Goal: Task Accomplishment & Management: Use online tool/utility

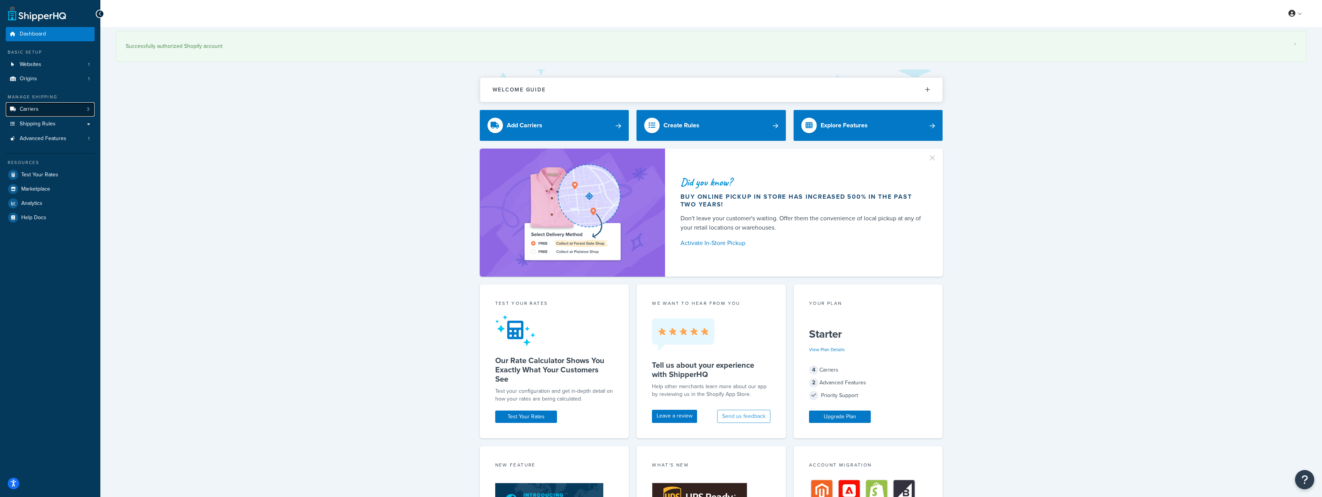
click at [50, 111] on link "Carriers 3" at bounding box center [50, 109] width 89 height 14
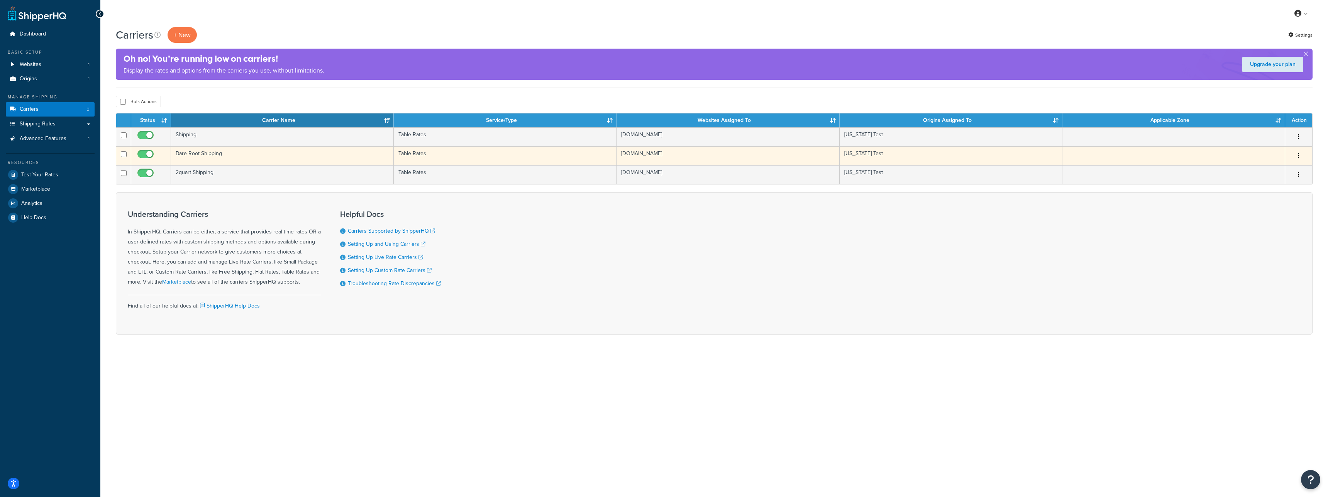
click at [218, 157] on td "Bare Root Shipping" at bounding box center [282, 155] width 223 height 19
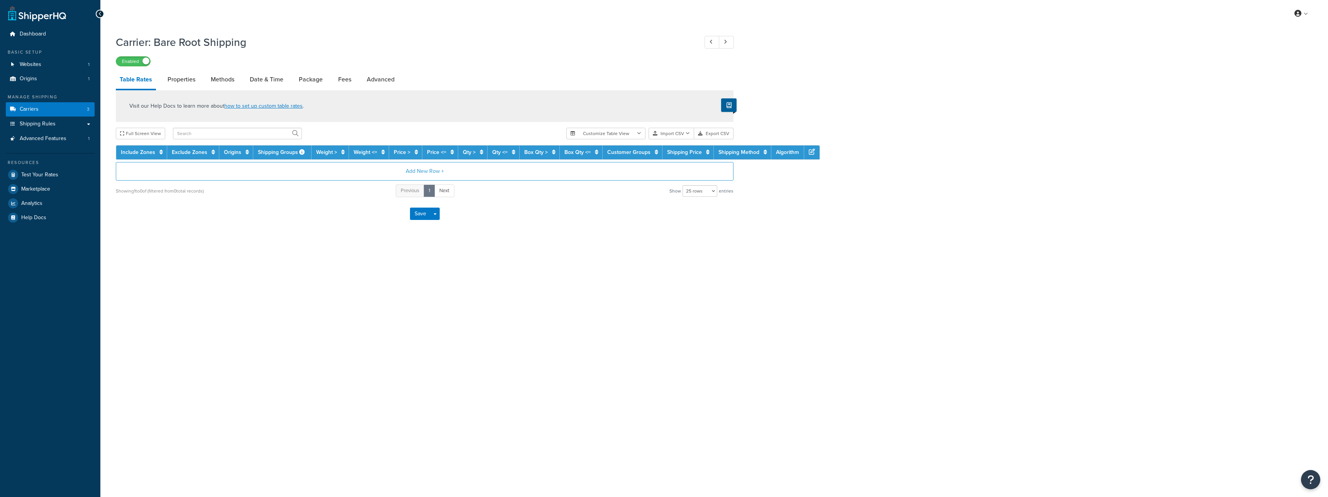
select select "25"
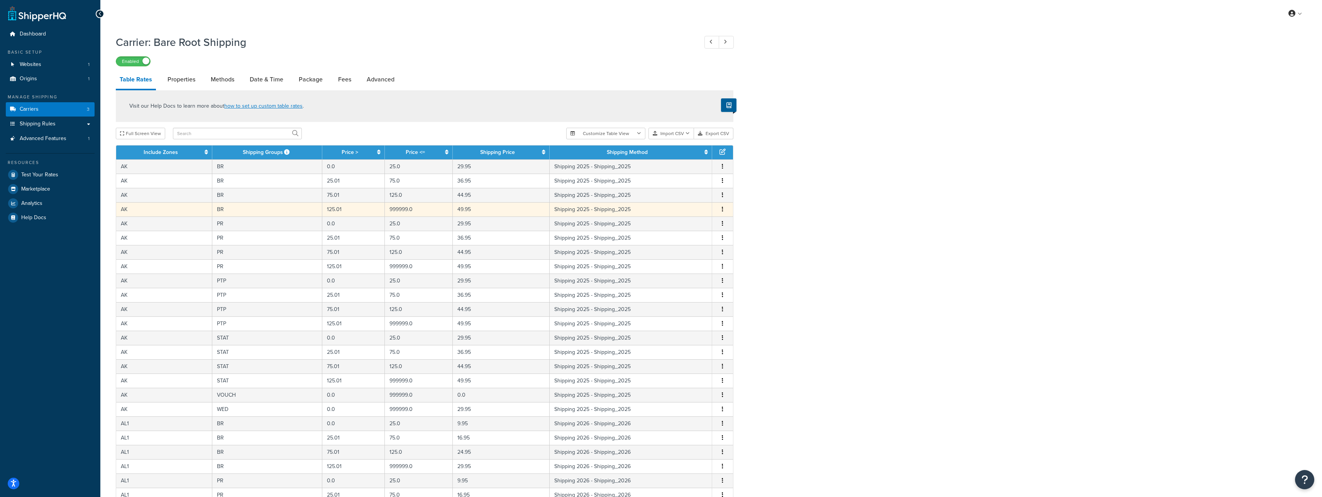
click at [630, 208] on td "Shipping 2025 - Shipping_2025" at bounding box center [631, 209] width 163 height 14
select select "163068"
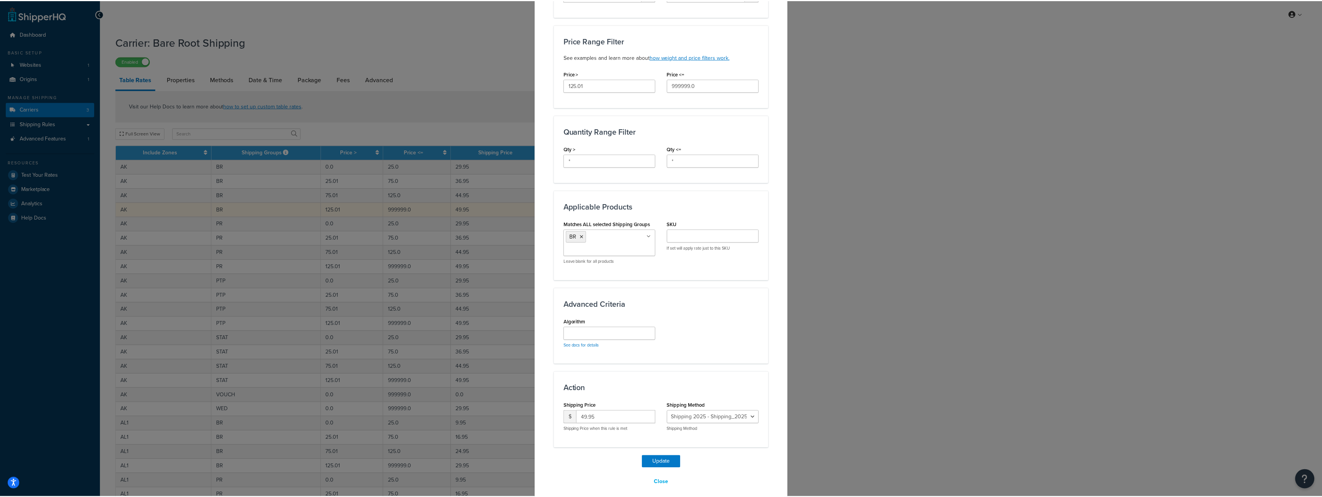
scroll to position [242, 0]
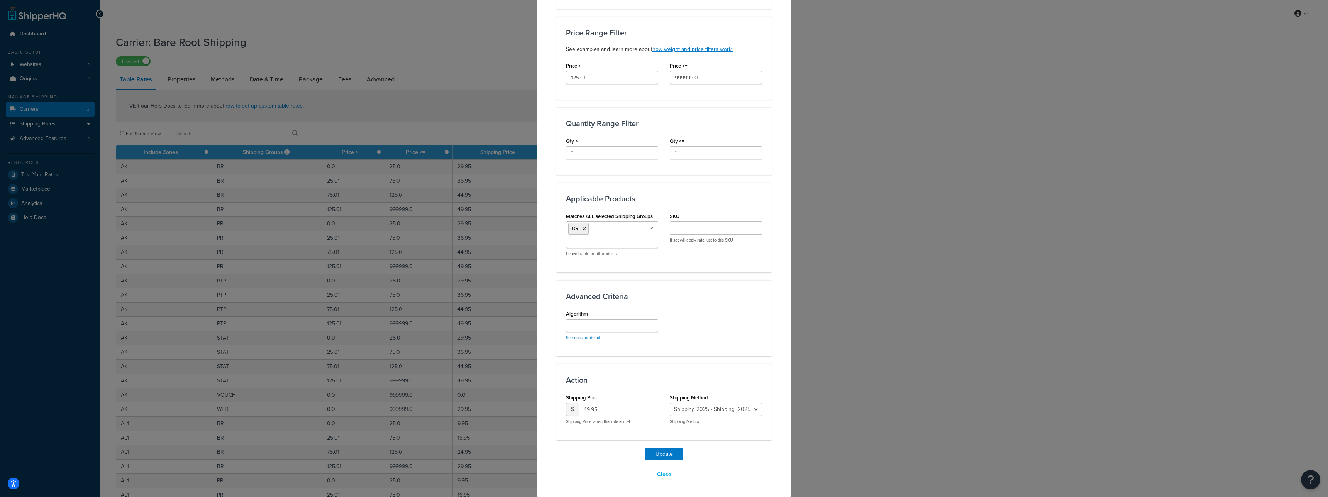
click at [61, 178] on div "Update Table Rate Applicable Zones See examples and learn more about how includ…" at bounding box center [664, 248] width 1328 height 497
click at [60, 175] on div "Update Table Rate Applicable Zones See examples and learn more about how includ…" at bounding box center [664, 248] width 1328 height 497
click at [46, 174] on div "Update Table Rate Applicable Zones See examples and learn more about how includ…" at bounding box center [664, 248] width 1328 height 497
click at [35, 174] on div "Update Table Rate Applicable Zones See examples and learn more about how includ…" at bounding box center [664, 248] width 1328 height 497
click at [660, 469] on button "Close" at bounding box center [664, 474] width 24 height 13
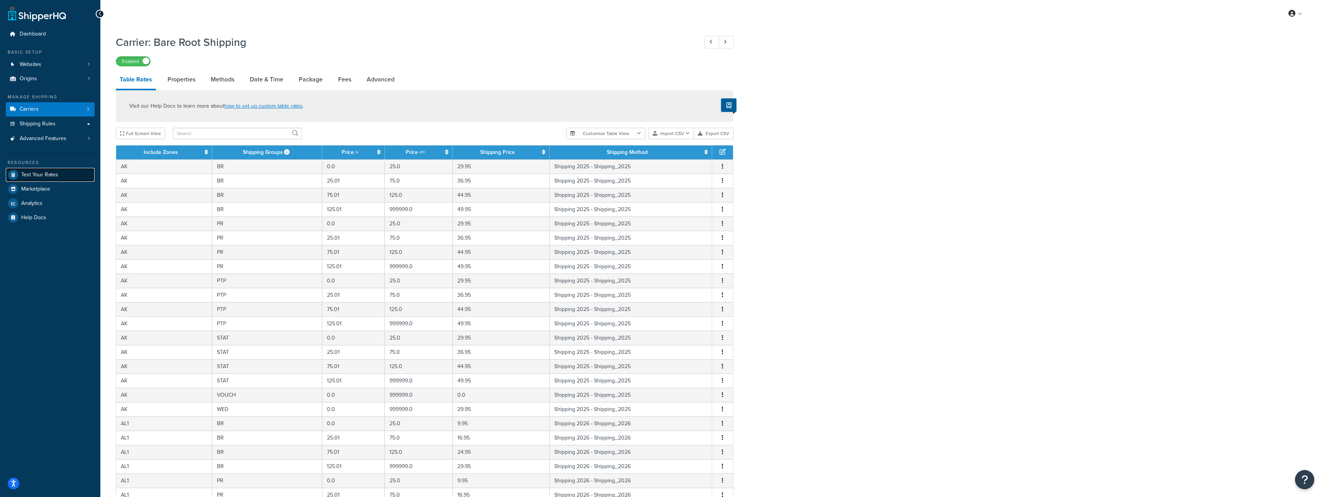
click at [22, 172] on span "Test Your Rates" at bounding box center [39, 175] width 37 height 7
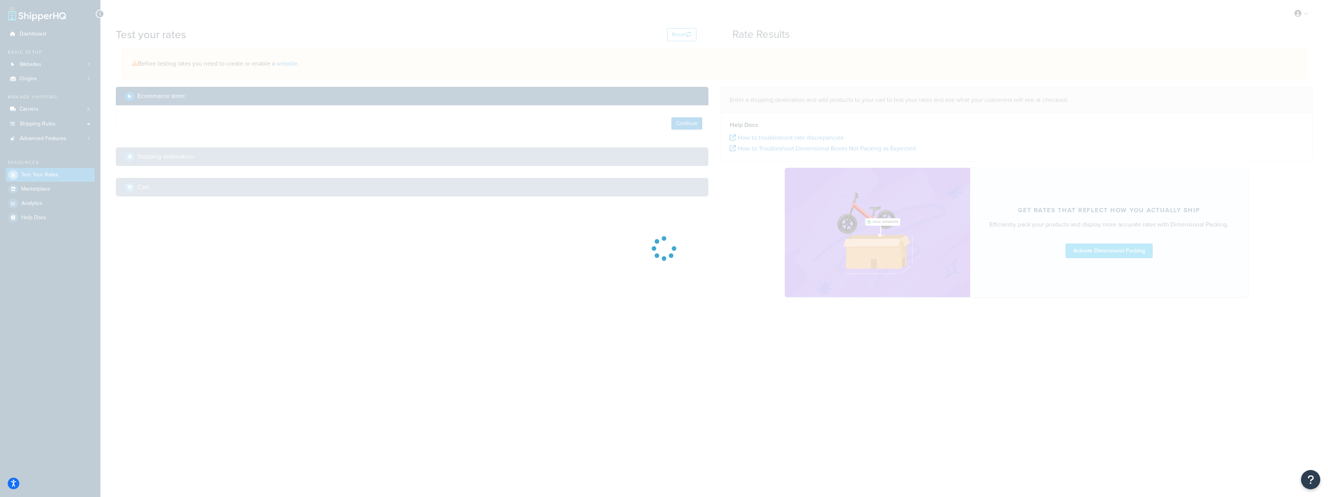
select select "TX"
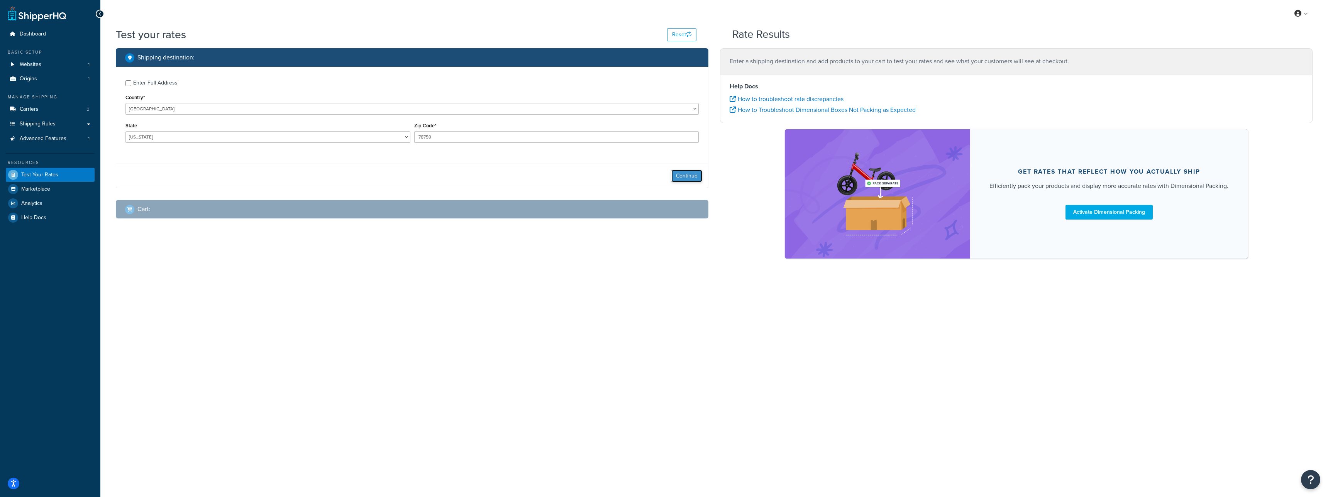
click at [677, 173] on button "Continue" at bounding box center [686, 176] width 31 height 12
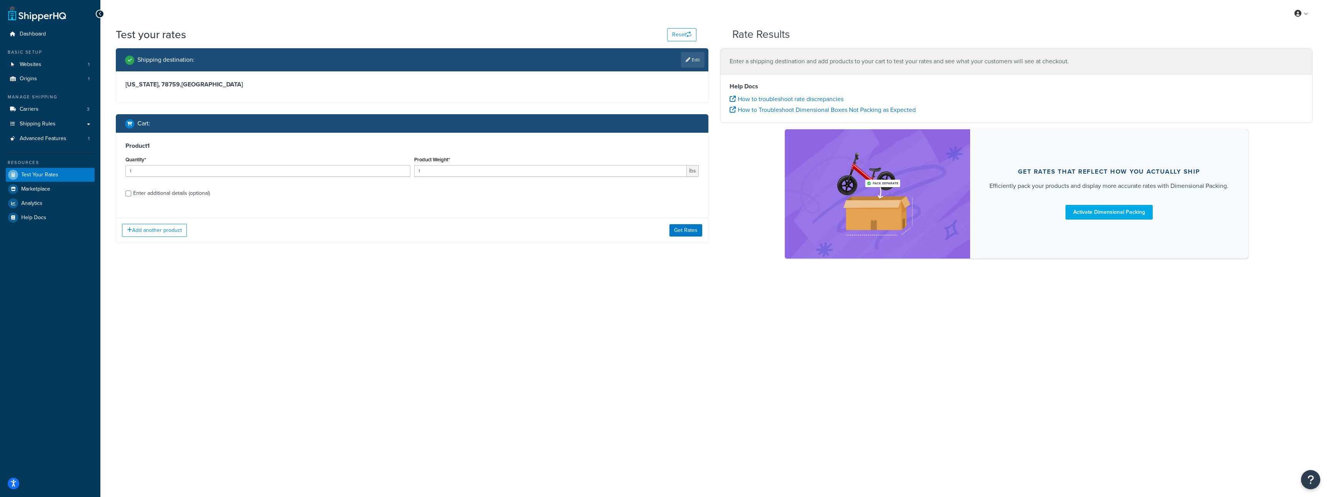
click at [188, 195] on div "Enter additional details (optional)" at bounding box center [171, 193] width 77 height 11
click at [131, 195] on input "Enter additional details (optional)" at bounding box center [128, 194] width 6 height 6
checkbox input "true"
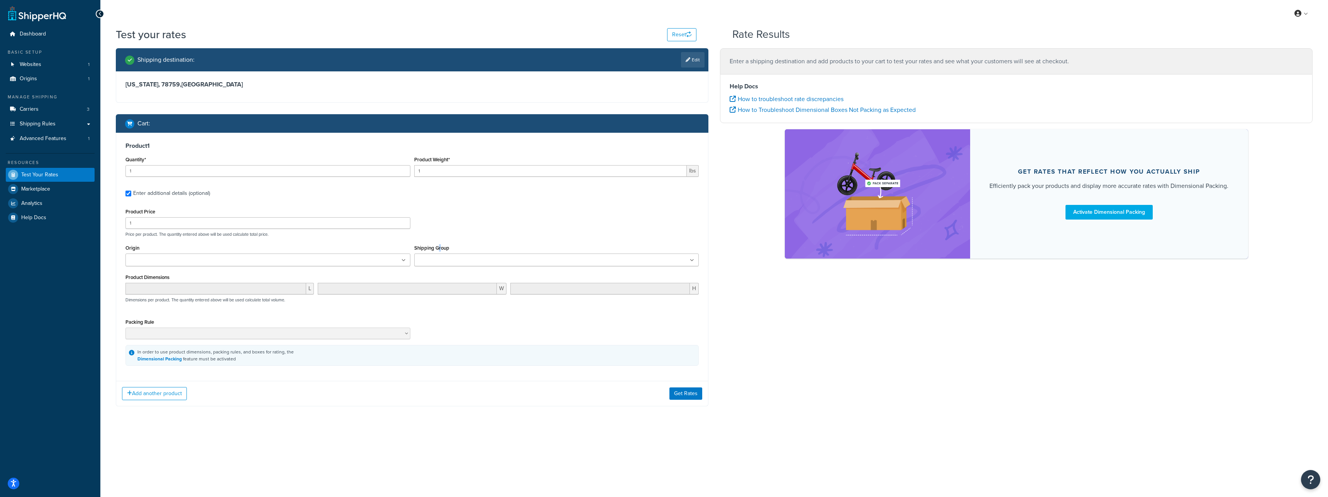
click at [440, 251] on label "Shipping Group" at bounding box center [431, 248] width 35 height 6
click at [440, 256] on input "Shipping Group" at bounding box center [451, 260] width 68 height 8
click at [442, 257] on input "Shipping Group" at bounding box center [451, 260] width 68 height 8
click at [676, 395] on button "Get Rates" at bounding box center [685, 395] width 33 height 12
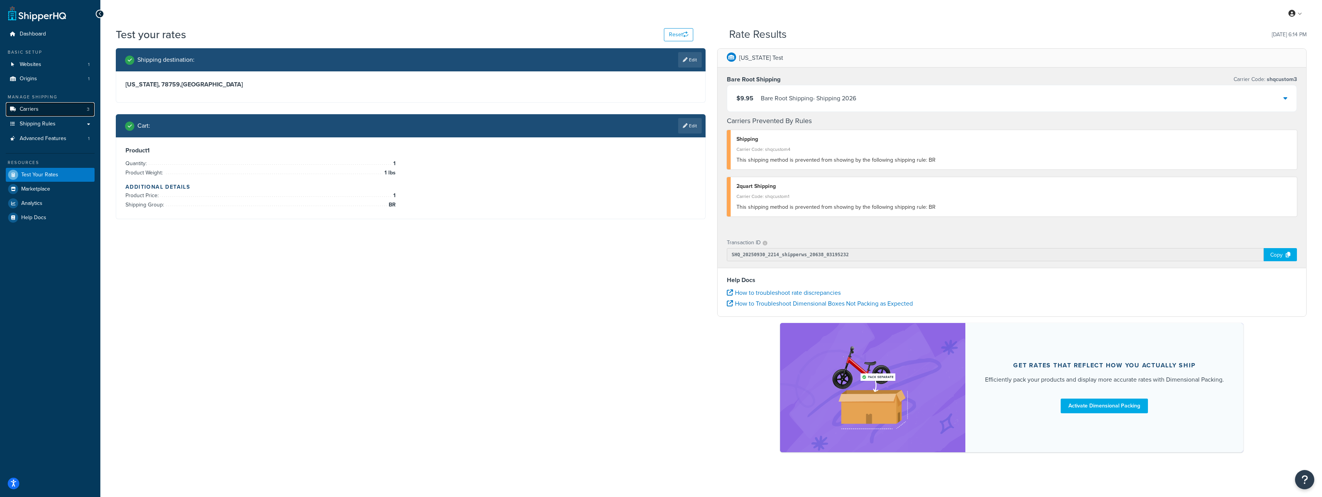
click at [61, 110] on link "Carriers 3" at bounding box center [50, 109] width 89 height 14
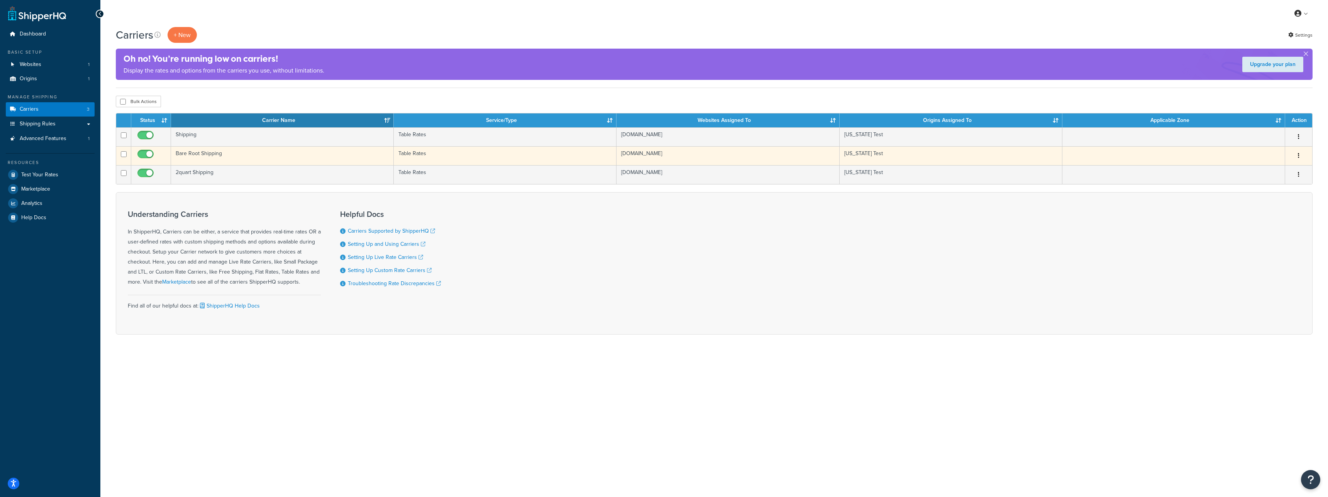
click at [240, 159] on td "Bare Root Shipping" at bounding box center [282, 155] width 223 height 19
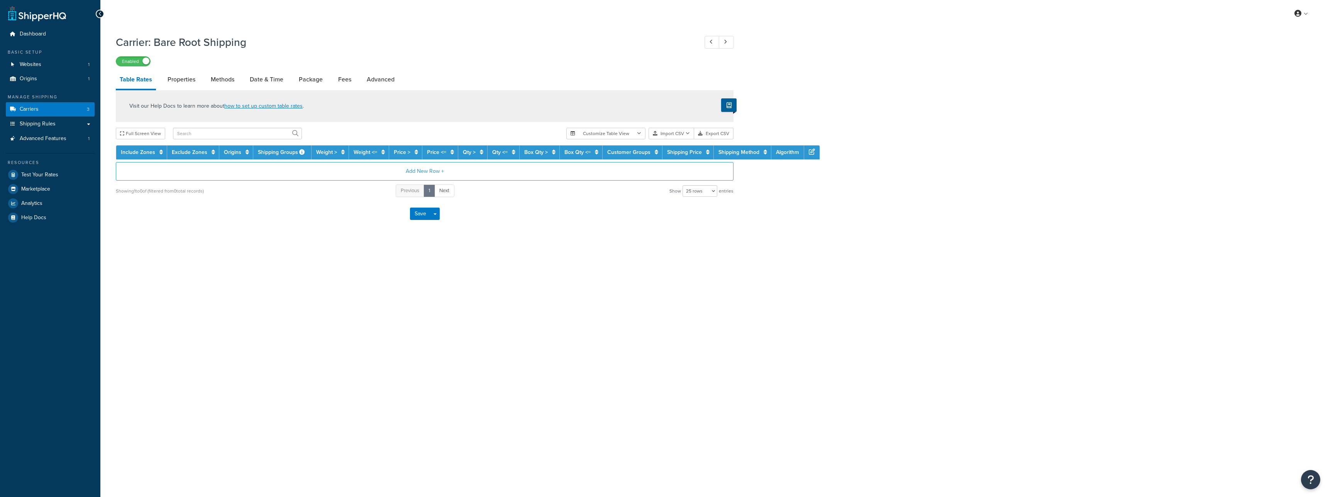
select select "25"
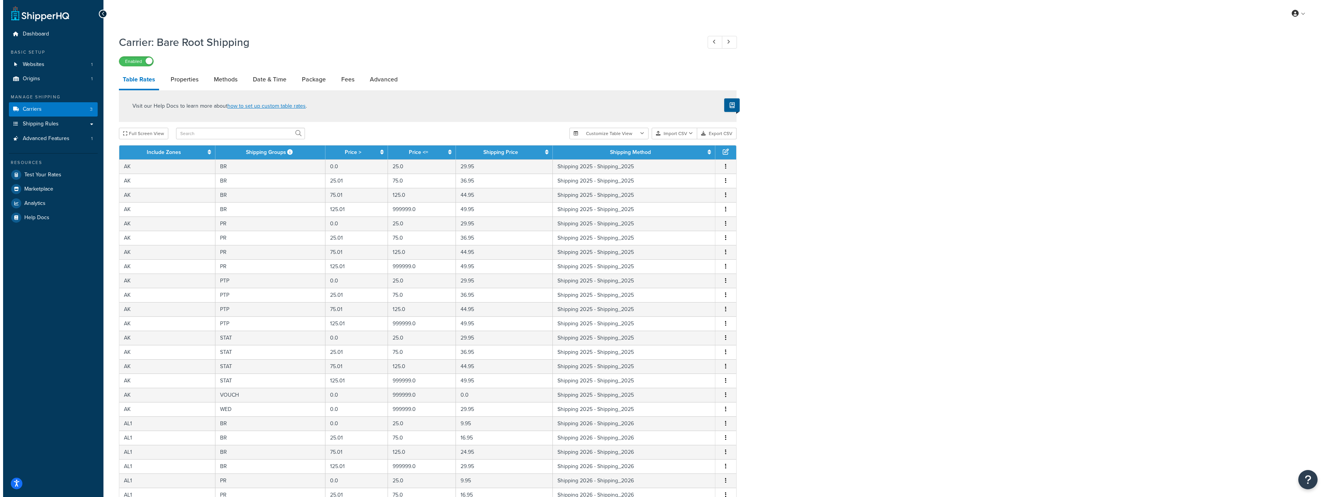
scroll to position [128, 0]
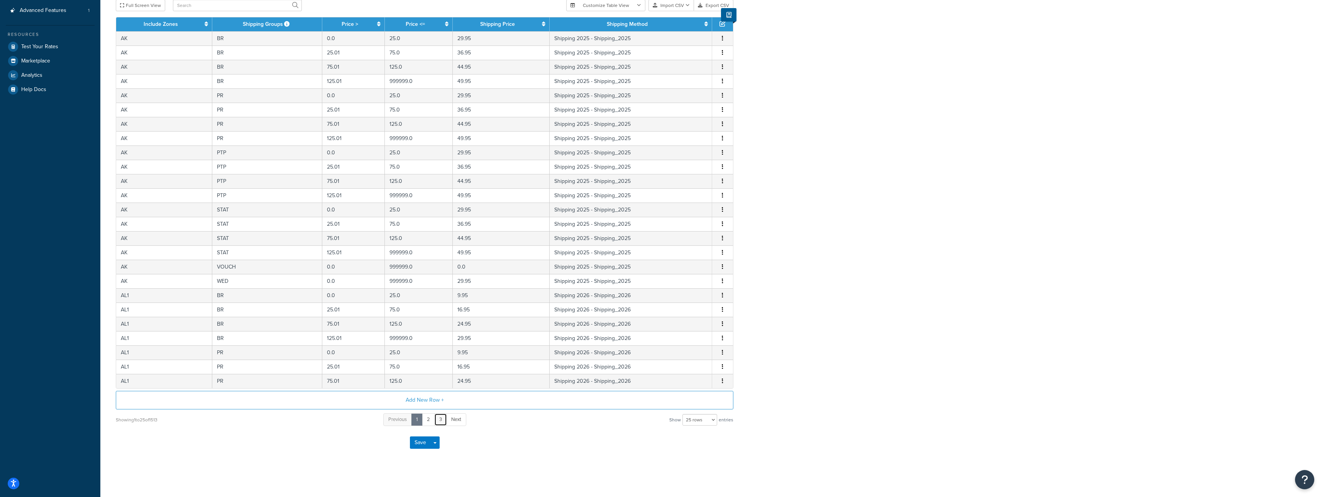
click at [439, 421] on link "3" at bounding box center [440, 419] width 13 height 13
click at [439, 421] on link "4" at bounding box center [440, 419] width 13 height 13
click at [408, 421] on link "2" at bounding box center [404, 419] width 13 height 13
click at [408, 421] on link "1" at bounding box center [411, 419] width 12 height 13
click at [645, 250] on td "Shipping 2025 - Shipping_2025" at bounding box center [631, 253] width 163 height 14
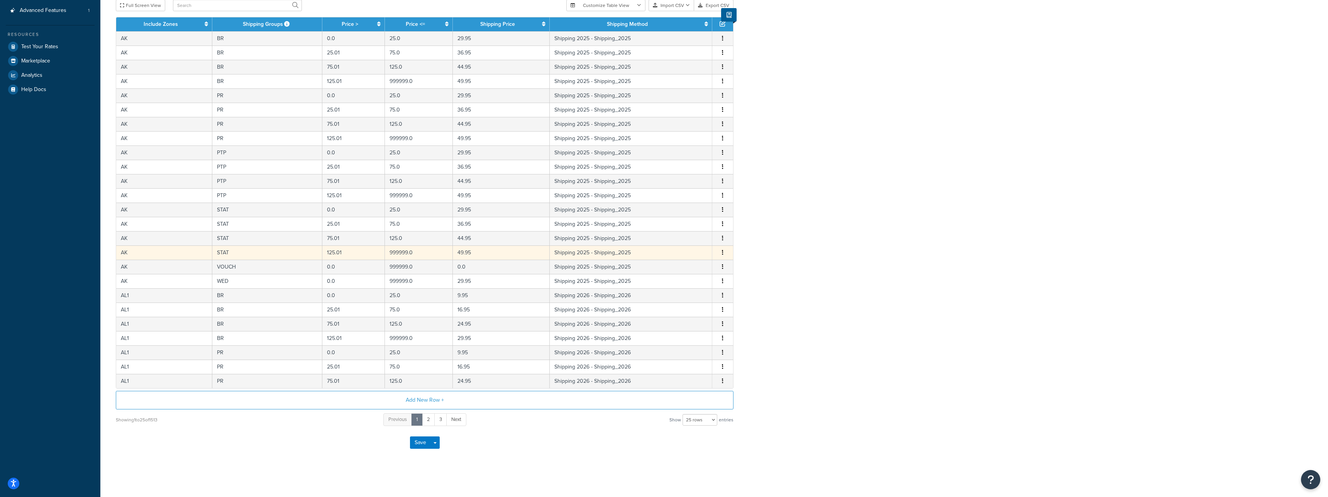
select select "163068"
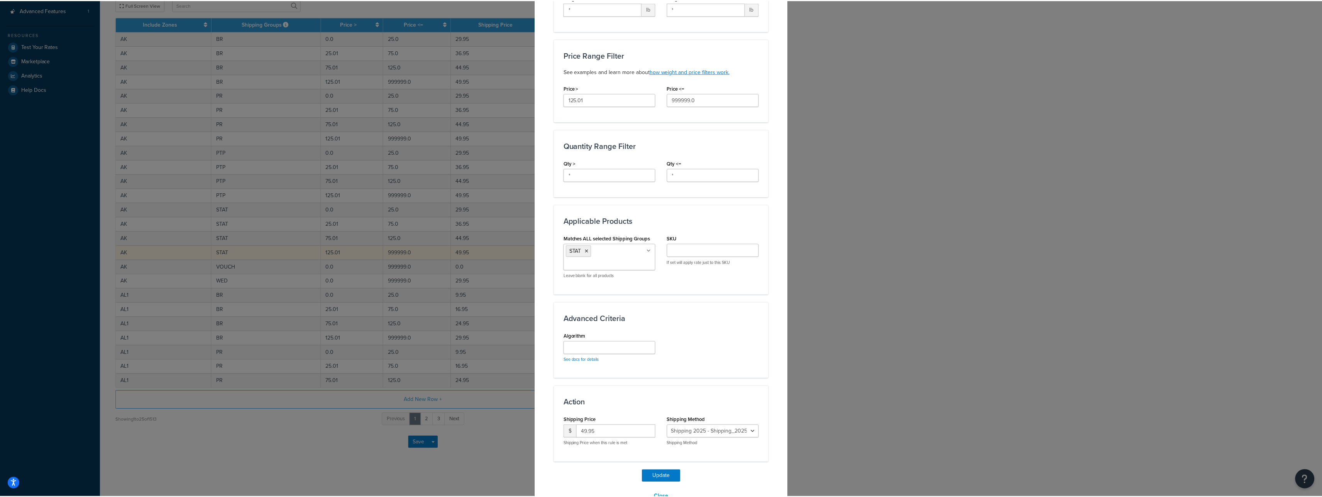
scroll to position [242, 0]
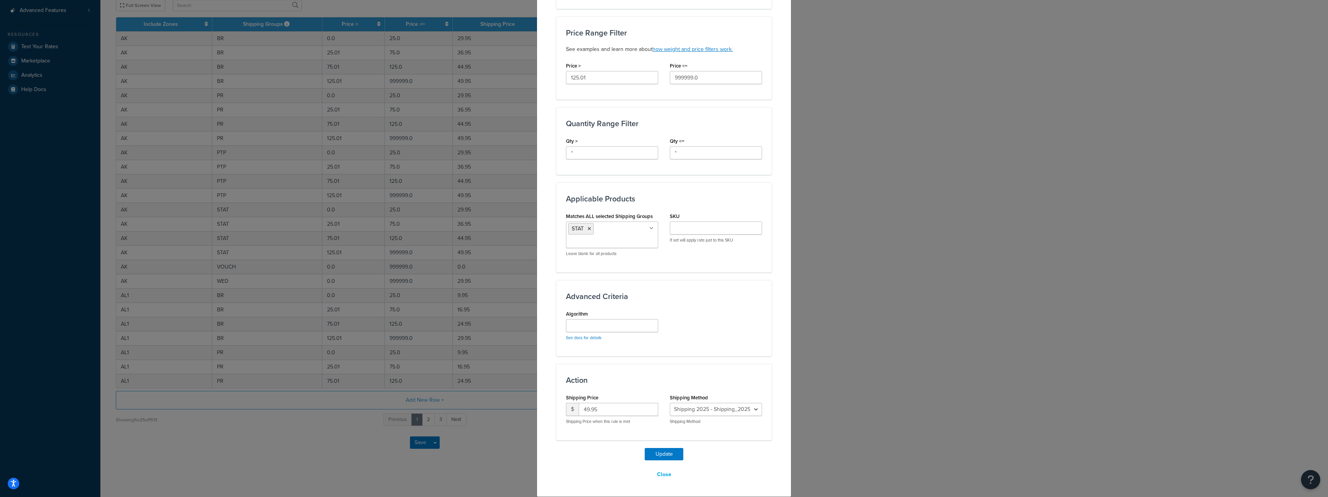
click at [711, 400] on div "Shipping Method Shipping 2026 - Shipping_2026 Shipping 2025 - Shipping_2025 Shi…" at bounding box center [716, 408] width 92 height 32
click at [711, 403] on select "Shipping 2026 - Shipping_2026 Shipping 2025 - Shipping_2025" at bounding box center [716, 409] width 92 height 13
click at [667, 472] on button "Close" at bounding box center [664, 474] width 24 height 13
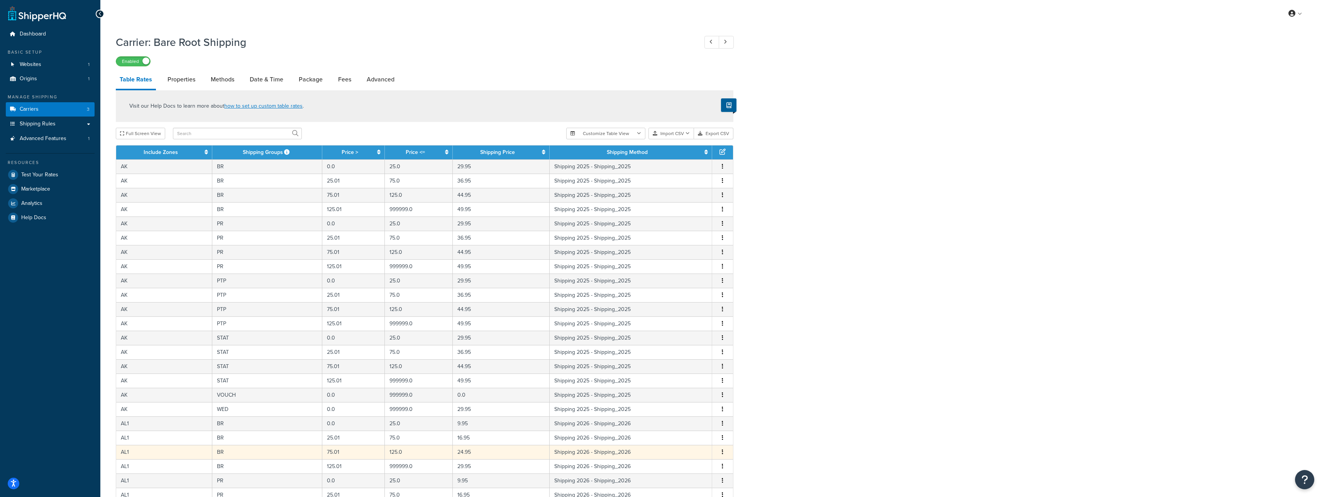
scroll to position [128, 0]
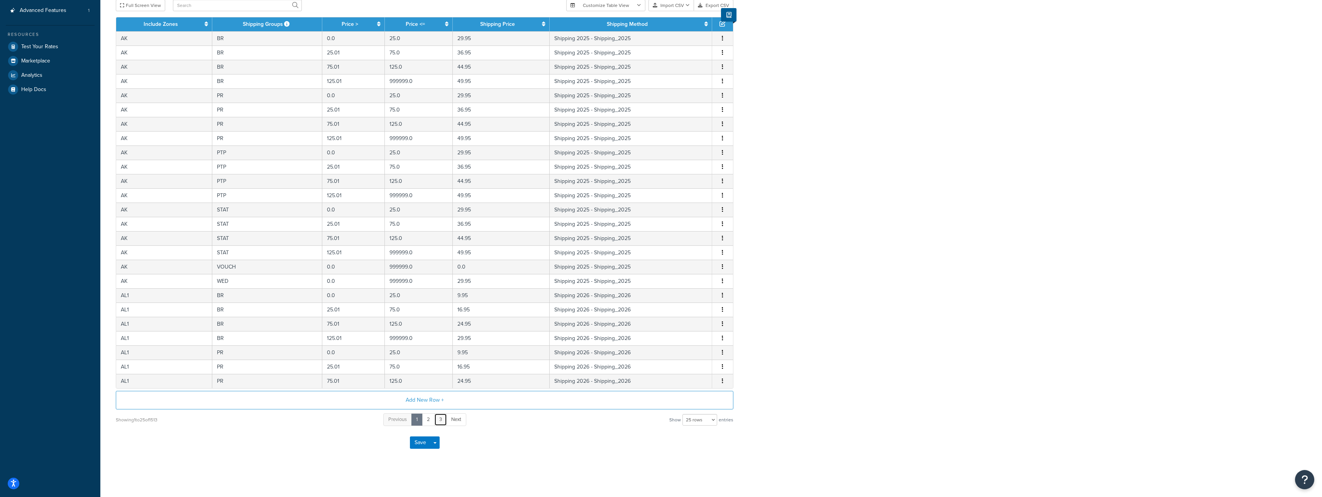
click at [442, 418] on link "3" at bounding box center [440, 419] width 13 height 13
click at [452, 419] on link "5" at bounding box center [452, 419] width 13 height 13
click at [452, 419] on link "7" at bounding box center [453, 419] width 13 height 13
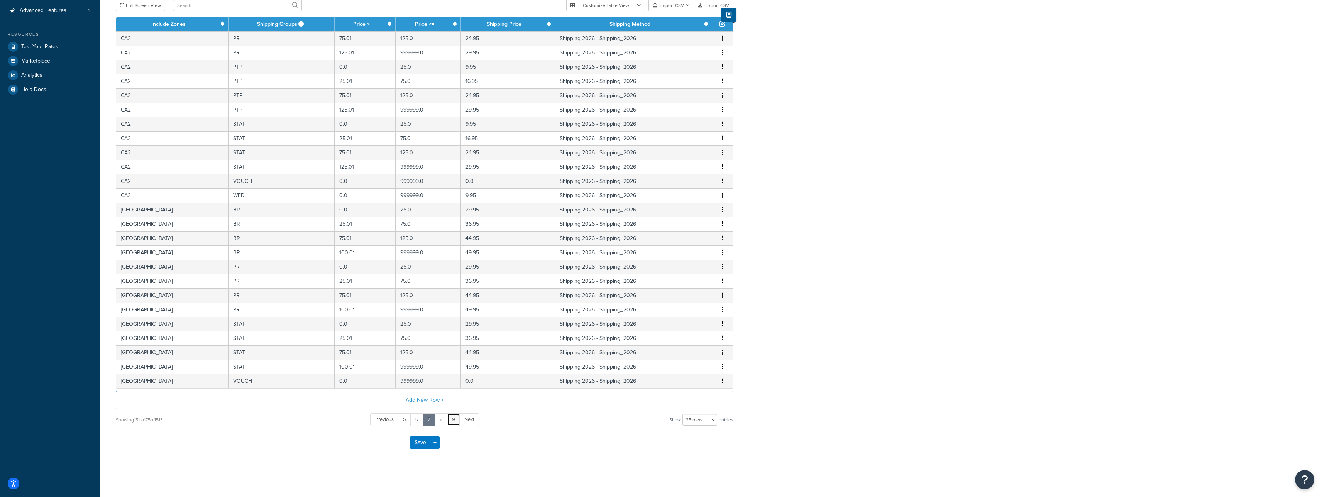
click at [452, 419] on link "9" at bounding box center [453, 419] width 13 height 13
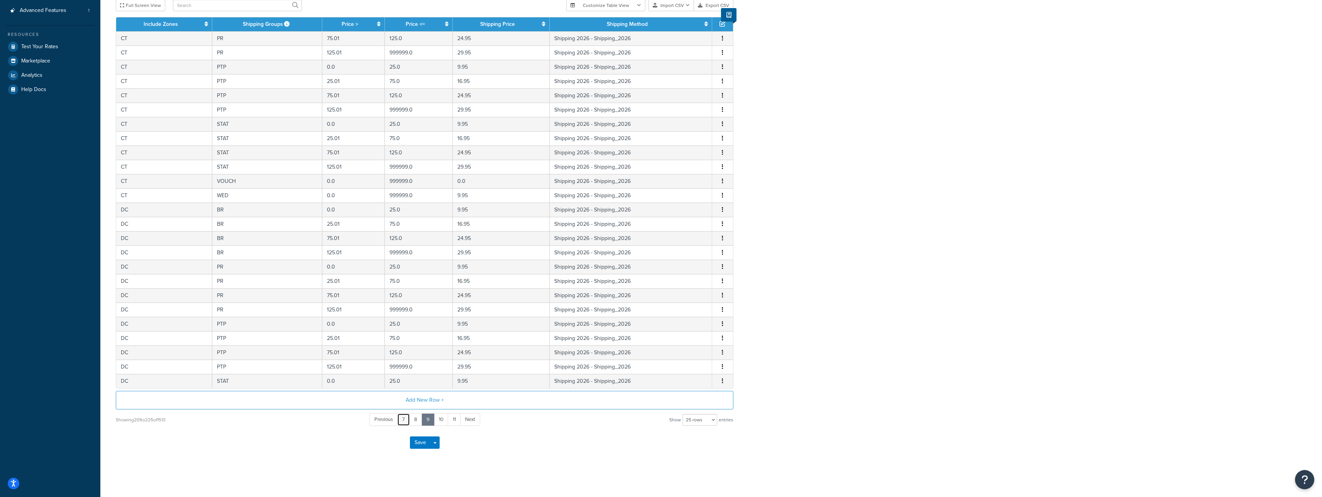
click at [401, 419] on link "7" at bounding box center [403, 419] width 13 height 13
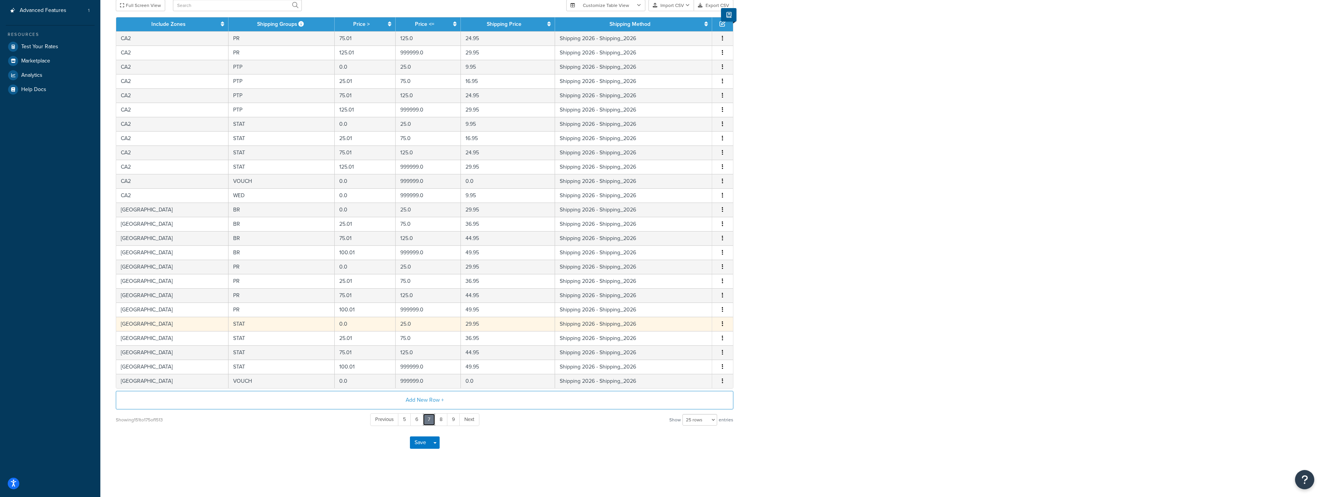
scroll to position [0, 0]
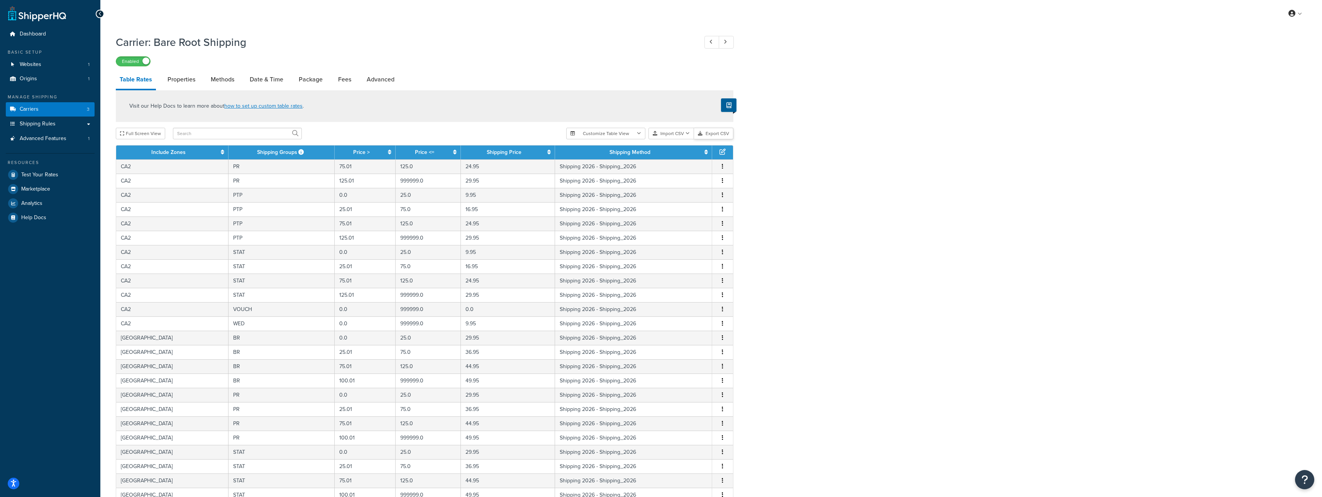
click at [718, 132] on button "Export CSV" at bounding box center [713, 134] width 39 height 12
click at [682, 134] on button "Import CSV" at bounding box center [672, 134] width 46 height 12
click at [673, 139] on div "Customize Table View Show all columns Show selected columns Import CSV Import a…" at bounding box center [649, 134] width 167 height 12
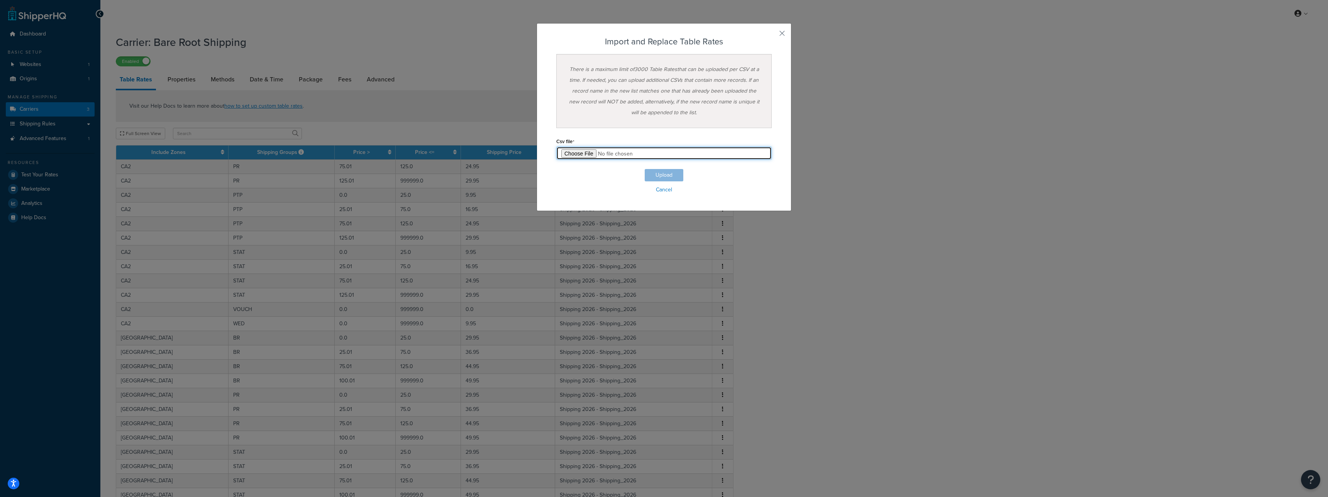
click at [572, 153] on input "file" at bounding box center [663, 153] width 215 height 13
type input "C:\fakepath\Table Rate Export-2025-09-30 1016.csv"
click at [664, 174] on button "Upload" at bounding box center [664, 175] width 39 height 12
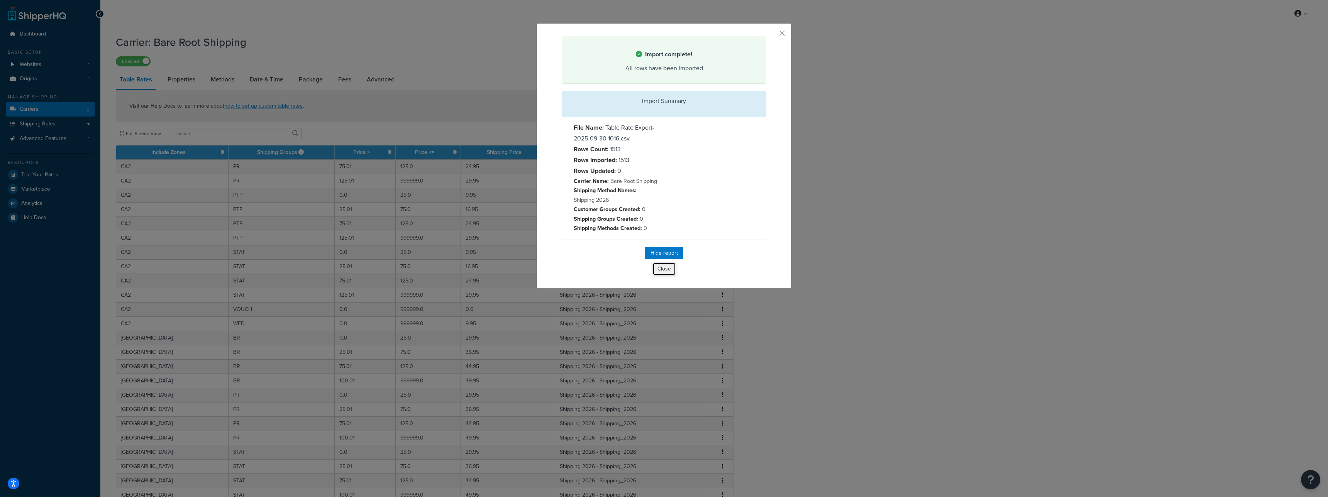
click at [656, 268] on button "Close" at bounding box center [664, 268] width 24 height 13
